Goal: Transaction & Acquisition: Obtain resource

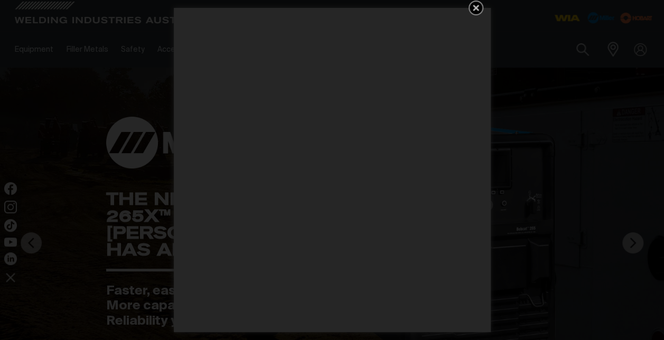
click at [476, 11] on icon "Get 5 WIA Welding Guides Free!" at bounding box center [476, 8] width 13 height 13
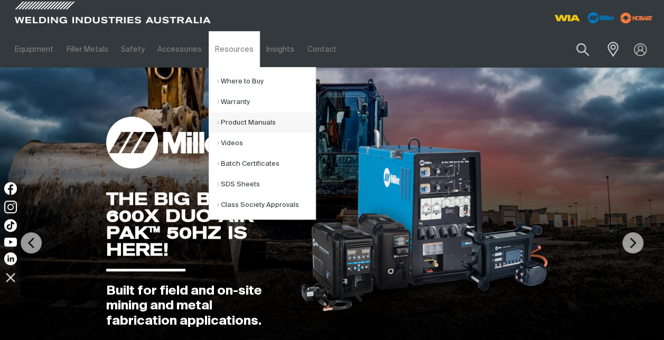
click at [247, 122] on link "Product Manuals" at bounding box center [266, 123] width 98 height 21
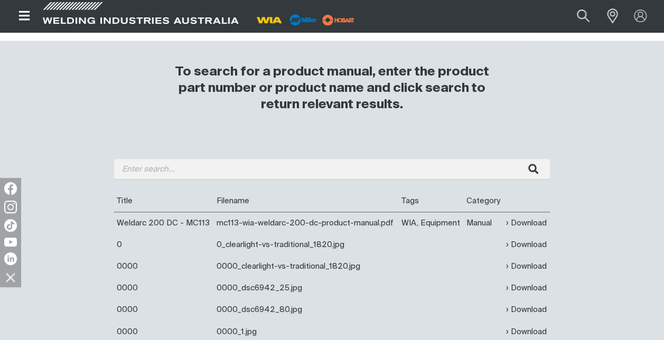
scroll to position [295, 0]
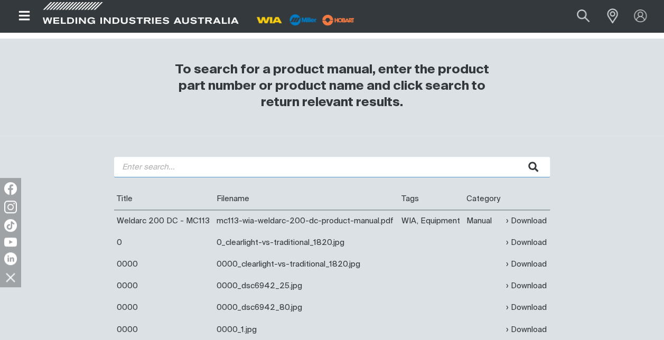
click at [140, 167] on input "search" at bounding box center [332, 167] width 436 height 21
type input "Weldmatic 255"
click at [517, 157] on button "submit" at bounding box center [533, 167] width 33 height 21
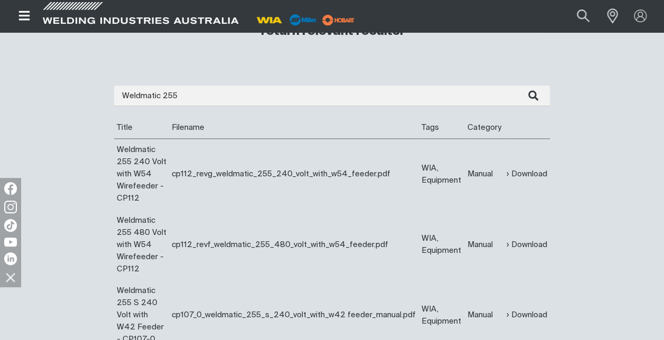
scroll to position [367, 0]
click at [535, 173] on link "Download" at bounding box center [527, 173] width 41 height 12
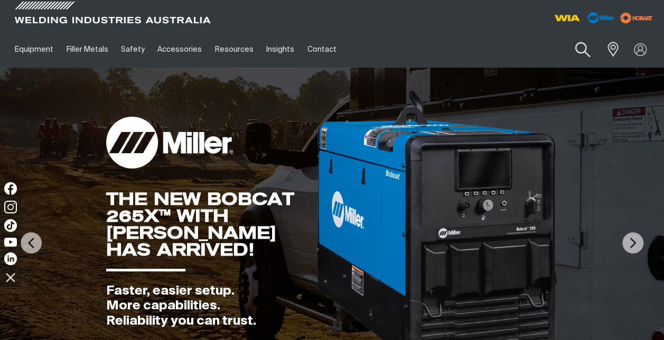
click at [578, 50] on button "Search products" at bounding box center [583, 50] width 43 height 30
click at [475, 48] on input "Search" at bounding box center [519, 50] width 163 height 24
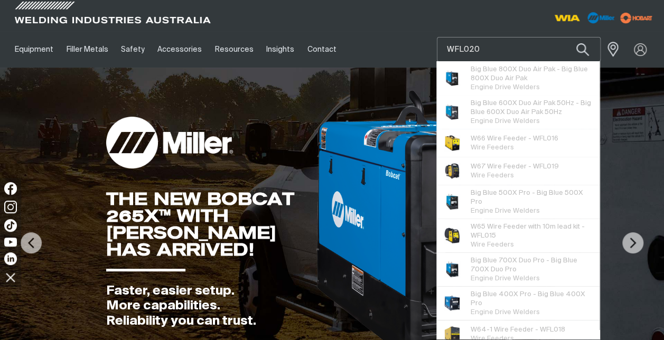
type input "WFL020"
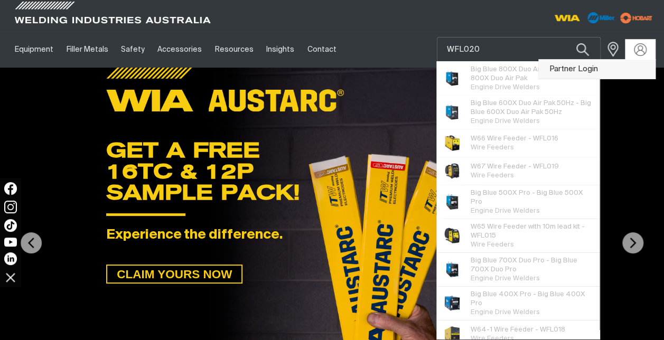
click at [586, 72] on link "Partner Login" at bounding box center [597, 70] width 116 height 20
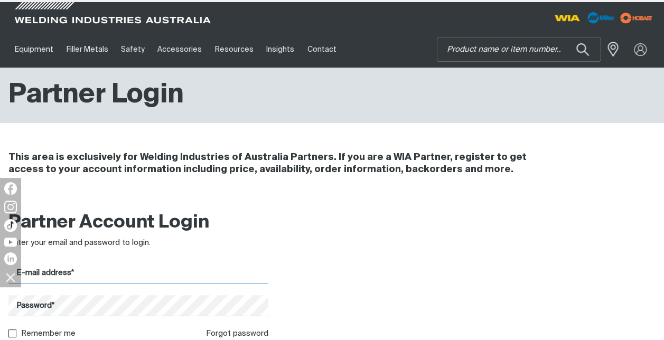
type input "glenn.callinan@welding.com.au"
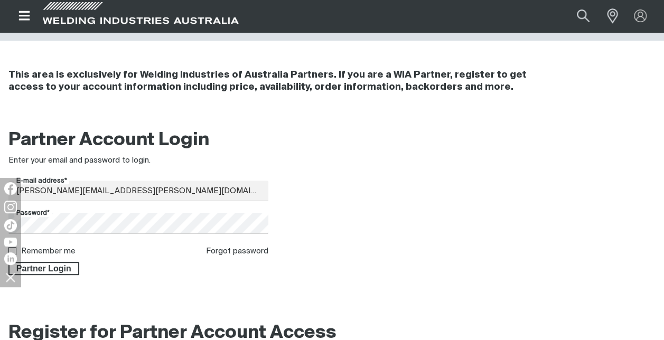
scroll to position [133, 0]
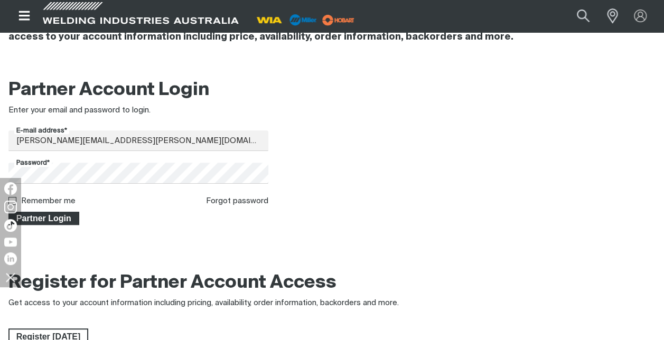
click at [34, 221] on span "Partner Login" at bounding box center [44, 219] width 69 height 14
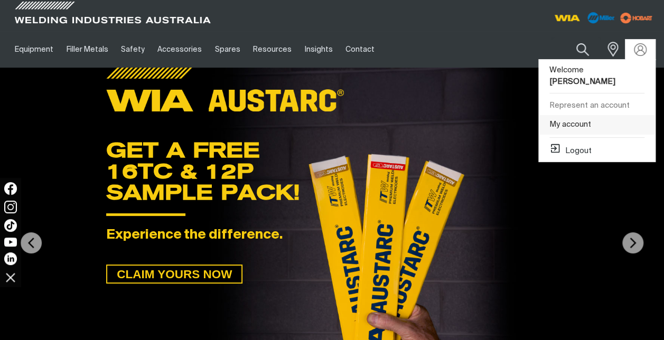
click at [575, 115] on link "My account" at bounding box center [597, 125] width 116 height 20
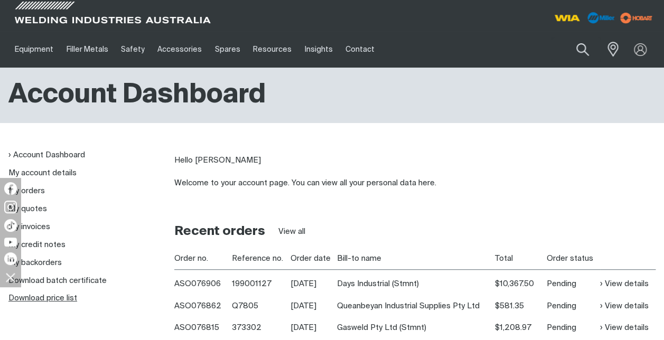
click at [62, 299] on link "Download price list" at bounding box center [42, 298] width 69 height 8
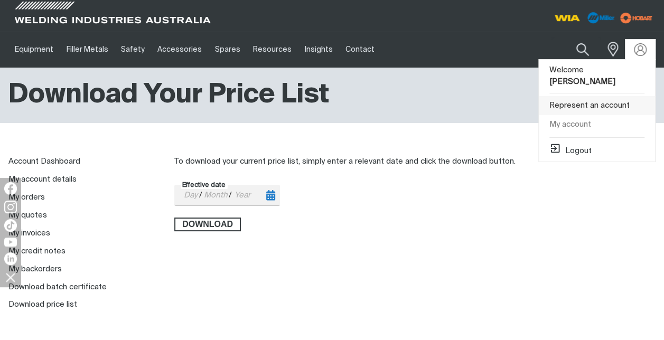
click at [599, 96] on link "Represent an account" at bounding box center [597, 106] width 116 height 20
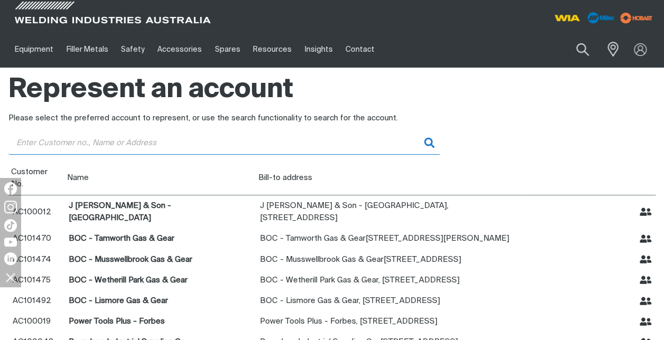
click at [151, 145] on input "Customer" at bounding box center [224, 143] width 432 height 24
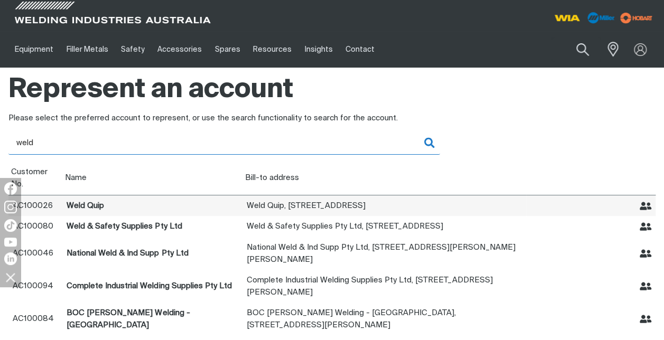
type input "weld"
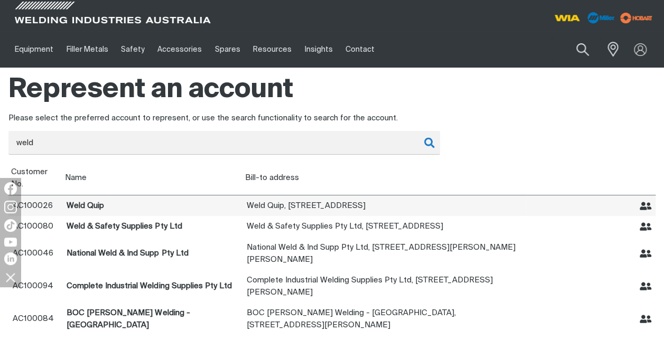
click at [645, 212] on td "Weld Quip" at bounding box center [591, 206] width 130 height 21
click at [646, 207] on icon "Represent Weld Quip" at bounding box center [646, 206] width 12 height 8
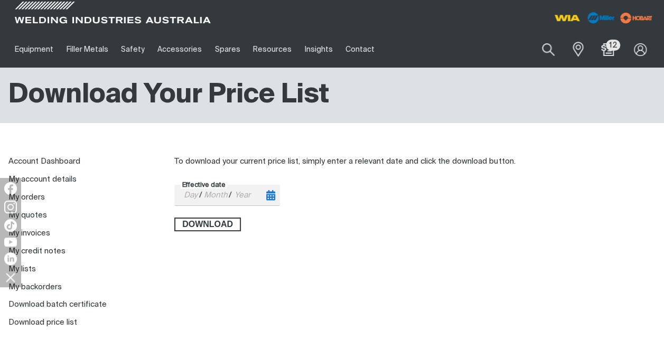
click at [188, 192] on input "Effective date" at bounding box center [190, 196] width 17 height 20
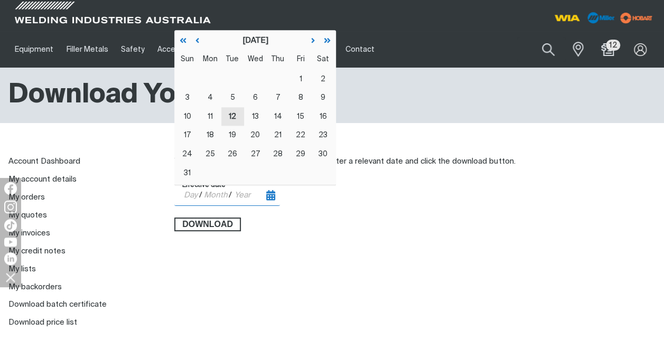
click at [237, 116] on button "12" at bounding box center [232, 116] width 23 height 19
type input "2025-08-12"
type input "12"
type input "08"
type input "2025"
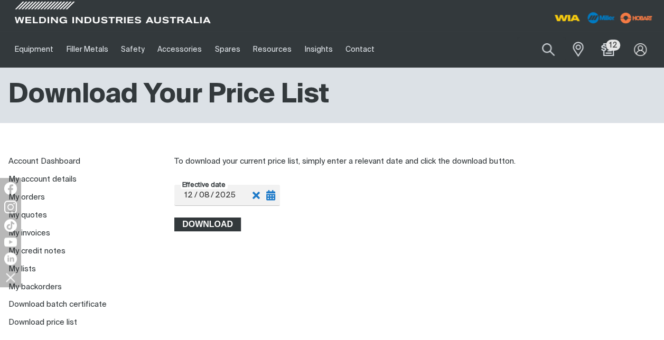
click at [215, 225] on span "Download" at bounding box center [207, 225] width 64 height 14
